Goal: Transaction & Acquisition: Purchase product/service

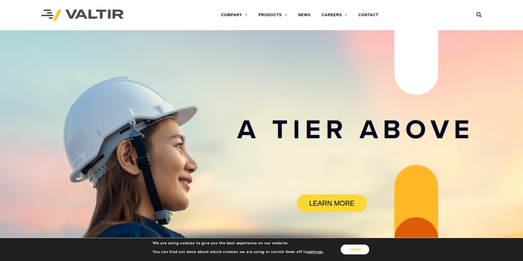
click at [355, 250] on button "Accept" at bounding box center [354, 250] width 29 height 10
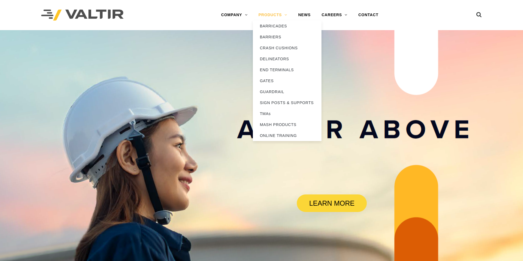
click at [285, 15] on link "PRODUCTS" at bounding box center [273, 15] width 40 height 11
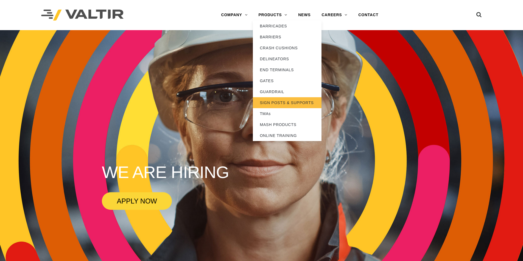
click at [278, 101] on link "SIGN POSTS & SUPPORTS" at bounding box center [287, 102] width 69 height 11
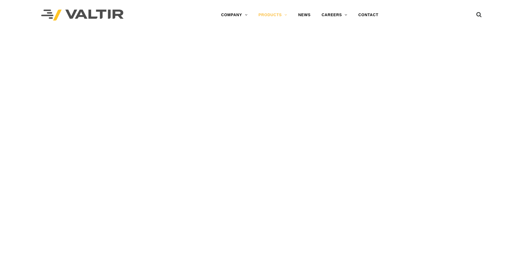
click at [285, 15] on link "PRODUCTS" at bounding box center [273, 15] width 40 height 11
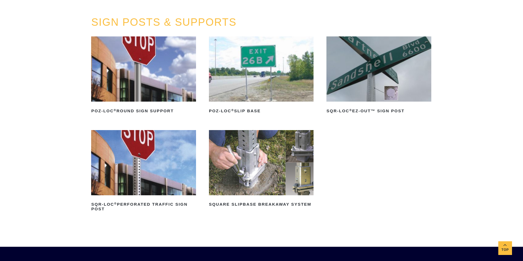
scroll to position [27, 0]
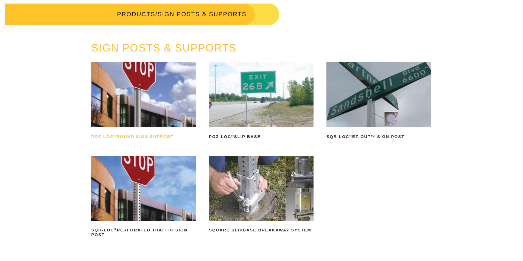
click at [126, 135] on h2 "POZ-LOC ® Round Sign Support" at bounding box center [143, 137] width 105 height 9
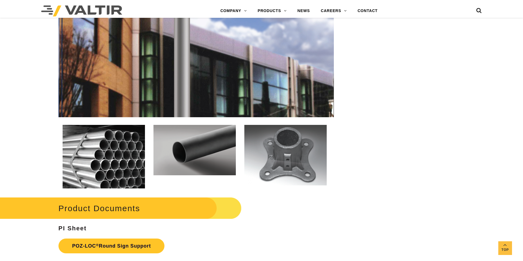
scroll to position [741, 0]
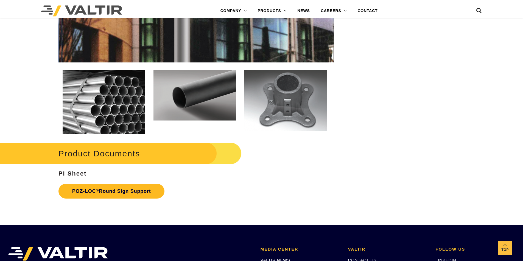
click at [104, 190] on link "POZ-LOC ® Round Sign Support" at bounding box center [111, 191] width 106 height 15
